Goal: Task Accomplishment & Management: Manage account settings

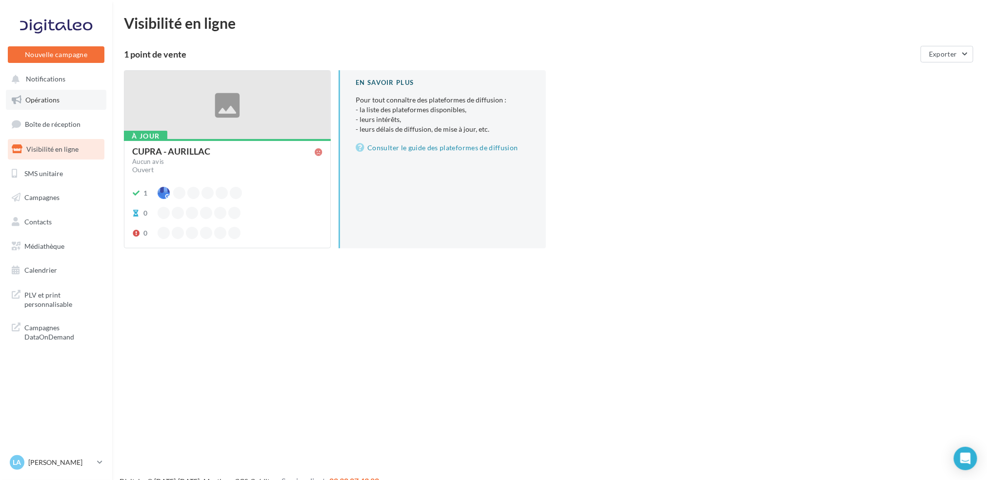
click at [32, 98] on span "Opérations" at bounding box center [42, 100] width 34 height 8
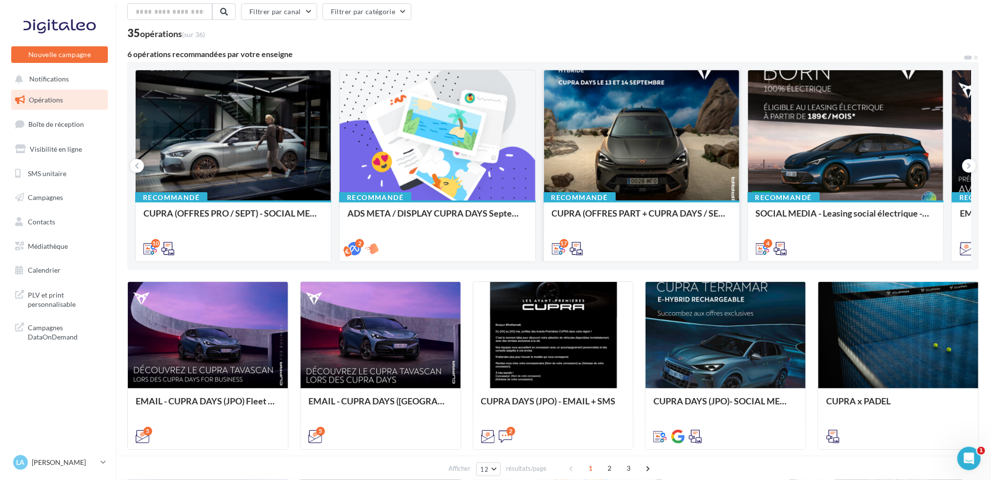
scroll to position [65, 0]
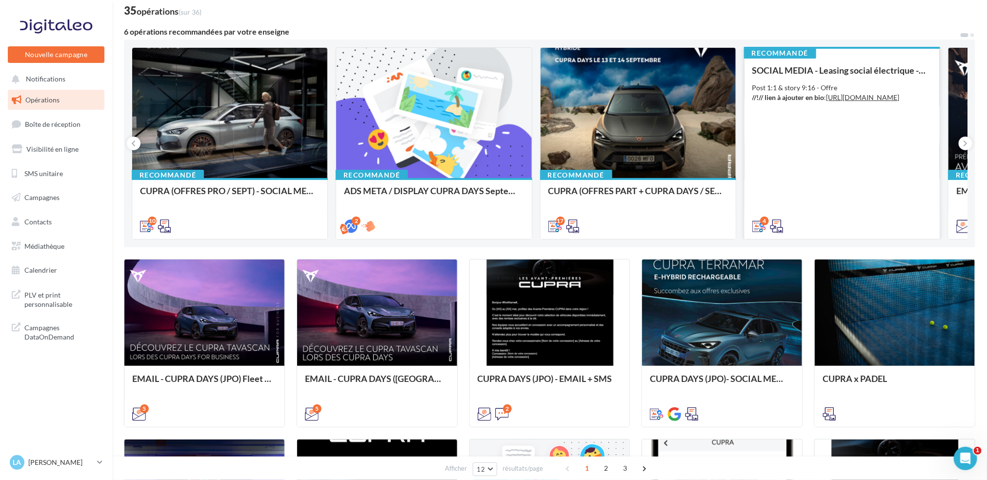
click at [880, 132] on div "SOCIAL MEDIA - Leasing social électrique - CUPRA Born Post 1:1 & story 9:16 - O…" at bounding box center [842, 147] width 180 height 165
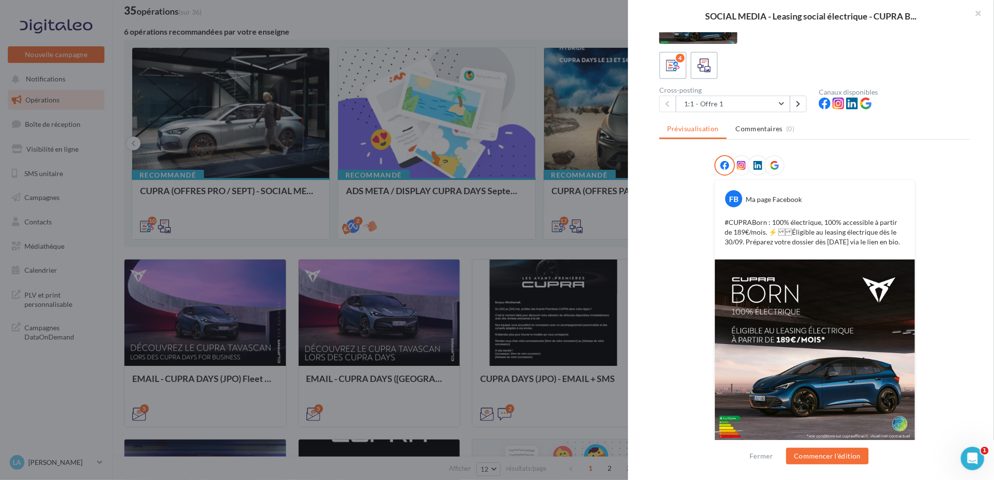
scroll to position [60, 0]
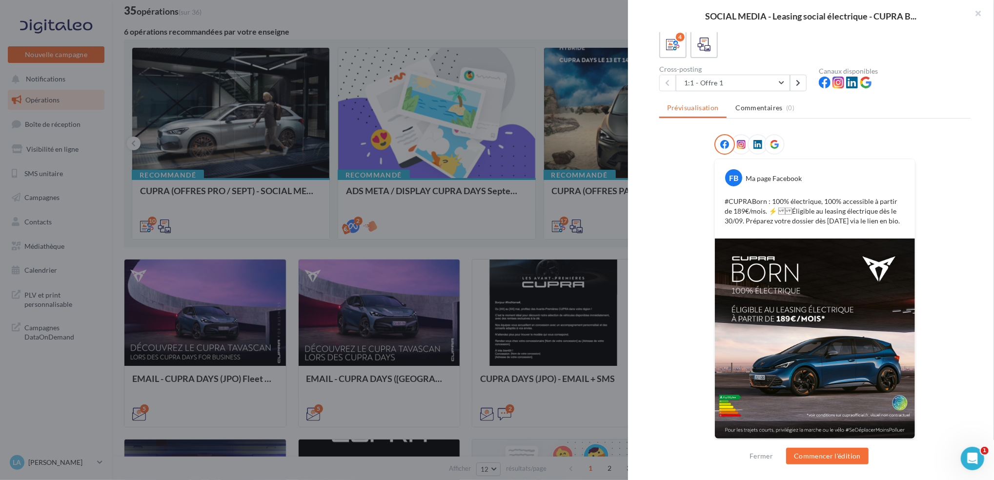
click at [838, 392] on img at bounding box center [815, 339] width 200 height 200
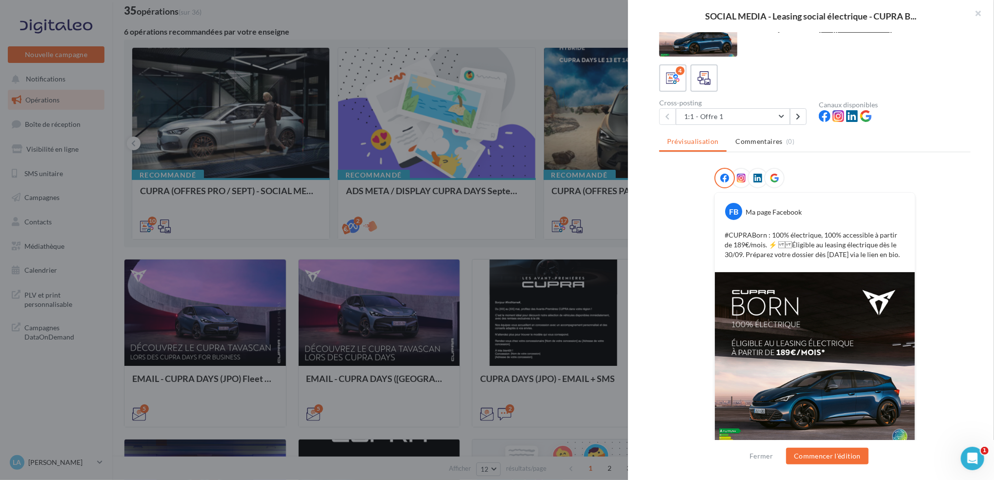
scroll to position [0, 0]
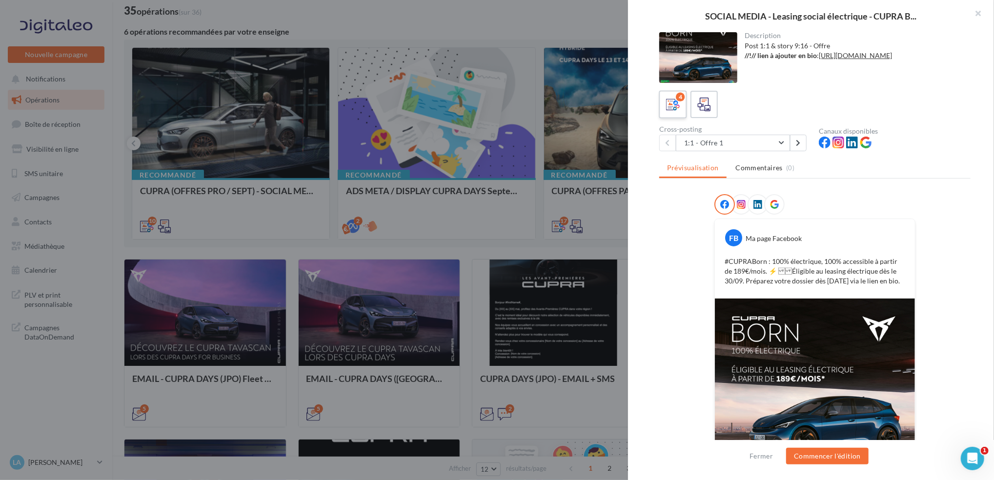
click at [683, 109] on label "4" at bounding box center [673, 104] width 28 height 28
click at [698, 108] on icon at bounding box center [704, 105] width 14 height 14
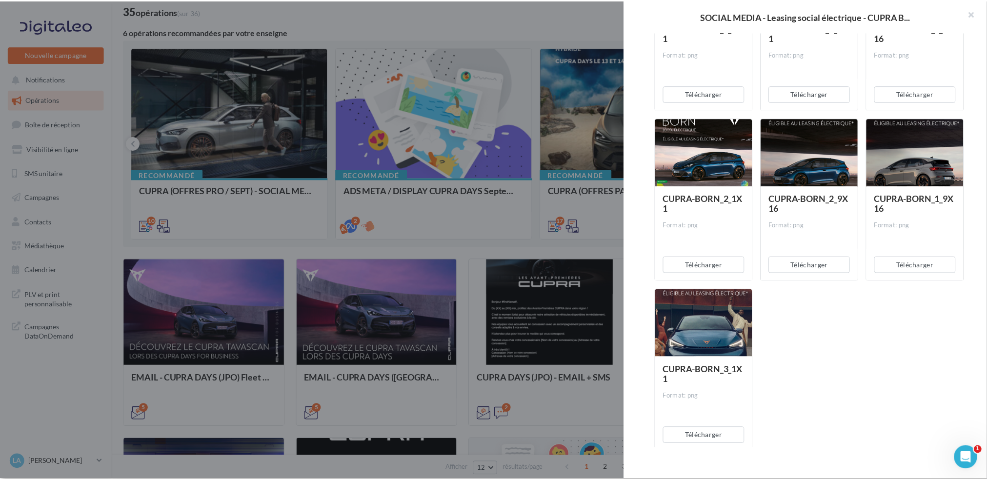
scroll to position [787, 0]
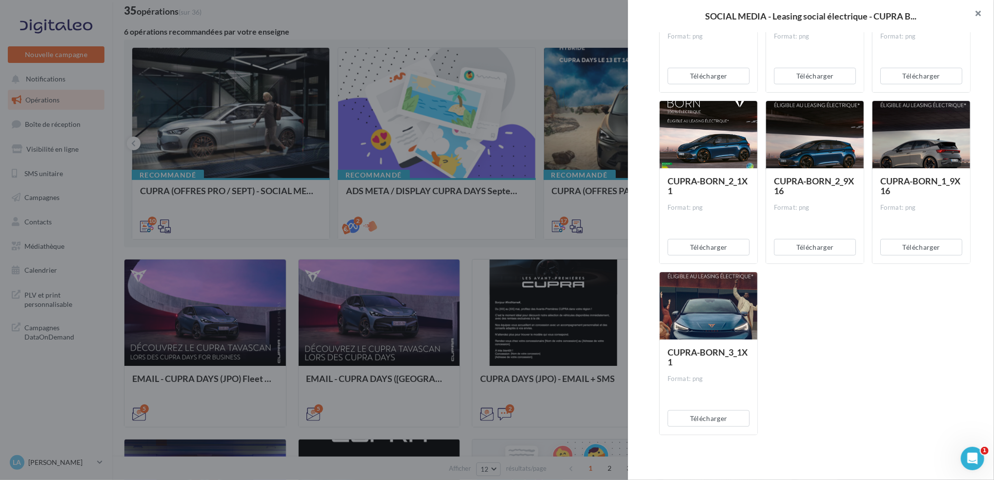
click at [977, 12] on button "button" at bounding box center [974, 14] width 39 height 29
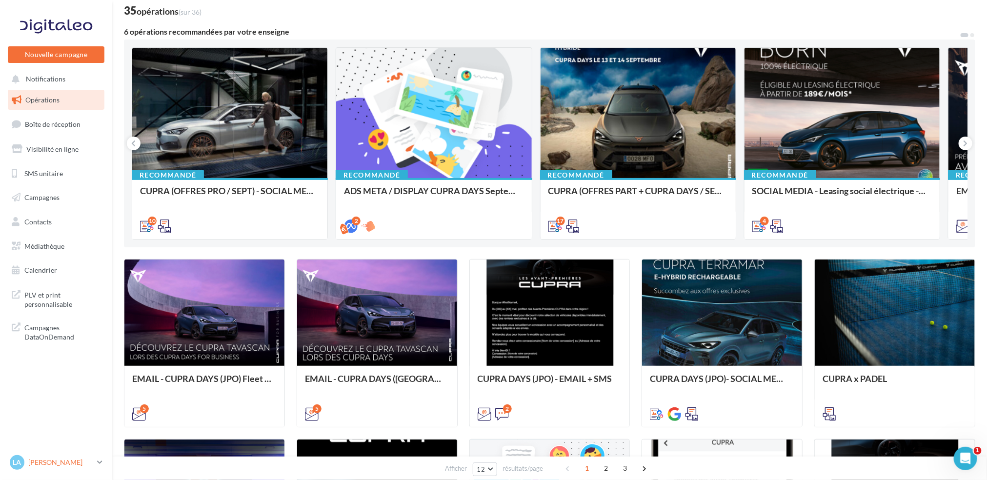
click at [100, 469] on link "La [PERSON_NAME] cupra_aurillac" at bounding box center [56, 462] width 97 height 19
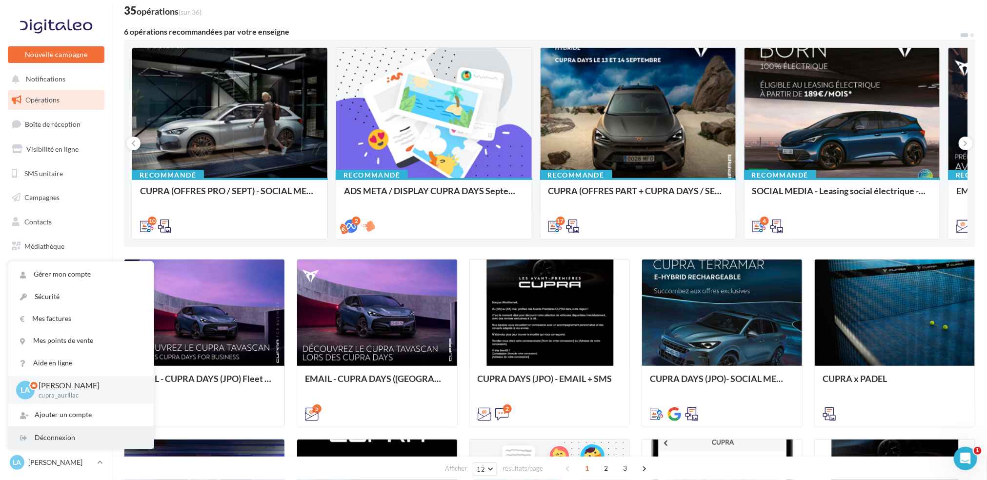
click at [80, 436] on div "Déconnexion" at bounding box center [80, 438] width 145 height 22
